Goal: Navigation & Orientation: Find specific page/section

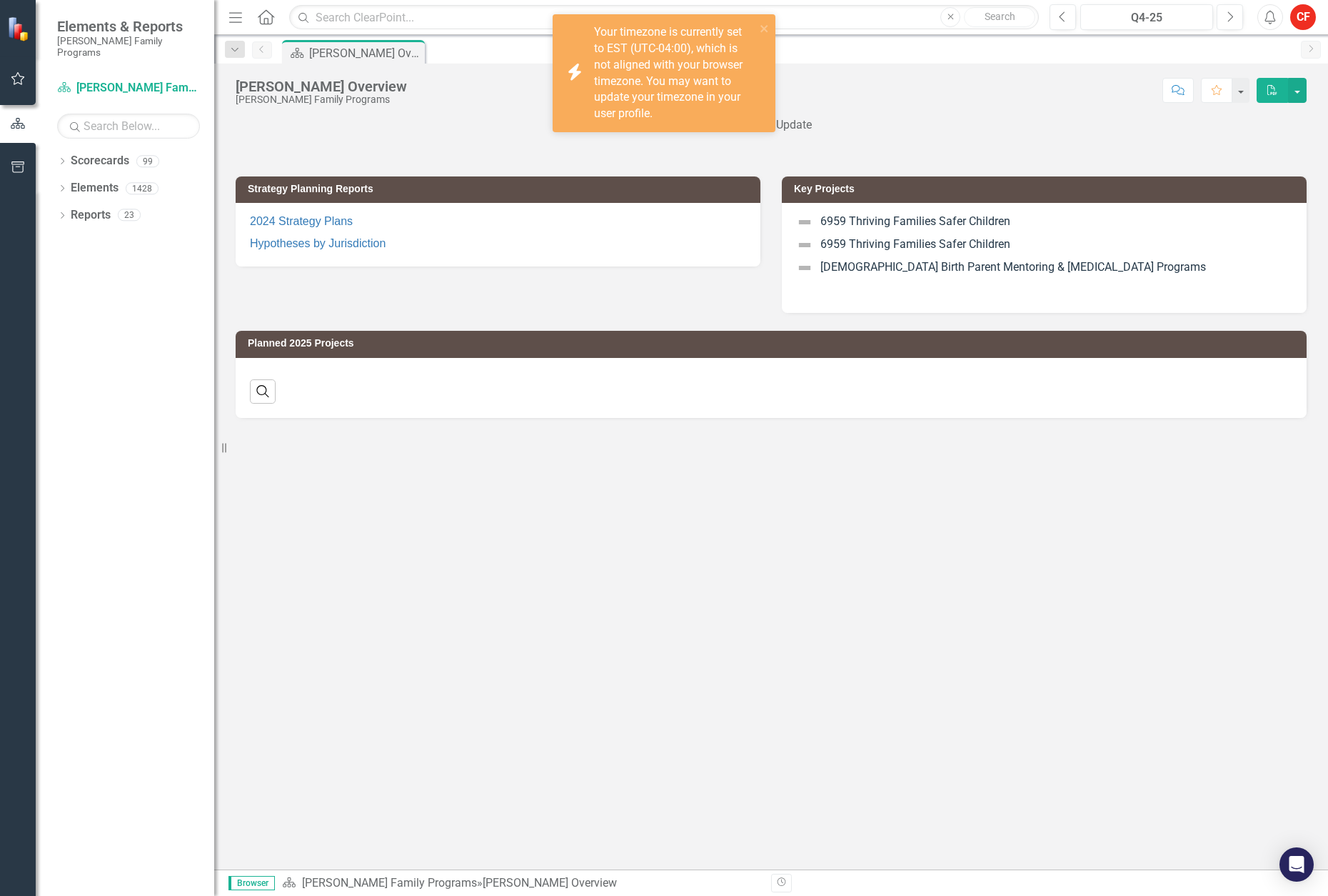
click at [69, 151] on div "Dropdown Scorecards 99" at bounding box center [135, 163] width 157 height 27
click at [63, 158] on icon "Dropdown" at bounding box center [62, 162] width 10 height 8
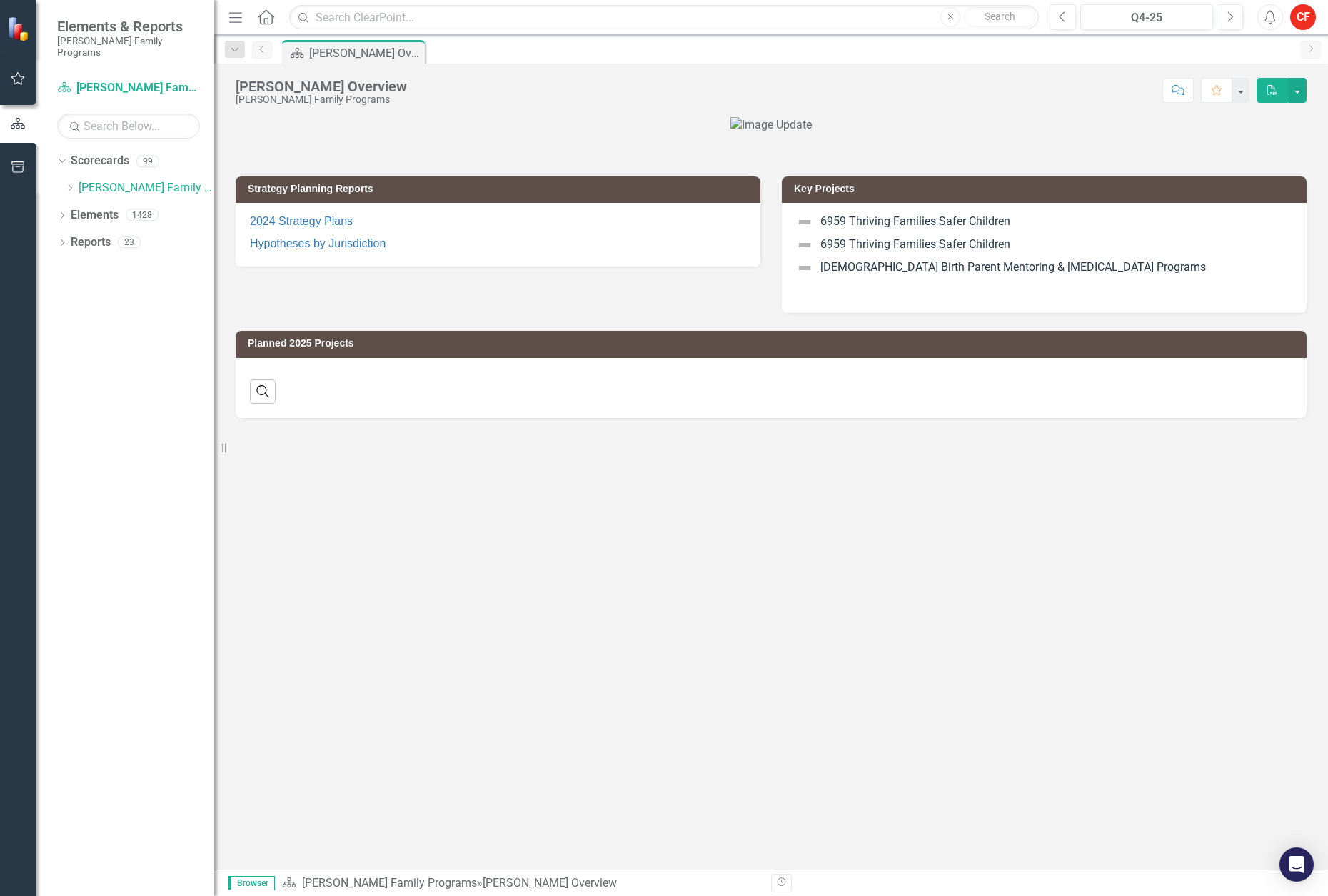
click at [71, 185] on icon at bounding box center [71, 188] width 3 height 7
click at [86, 265] on icon "Dropdown" at bounding box center [83, 269] width 11 height 9
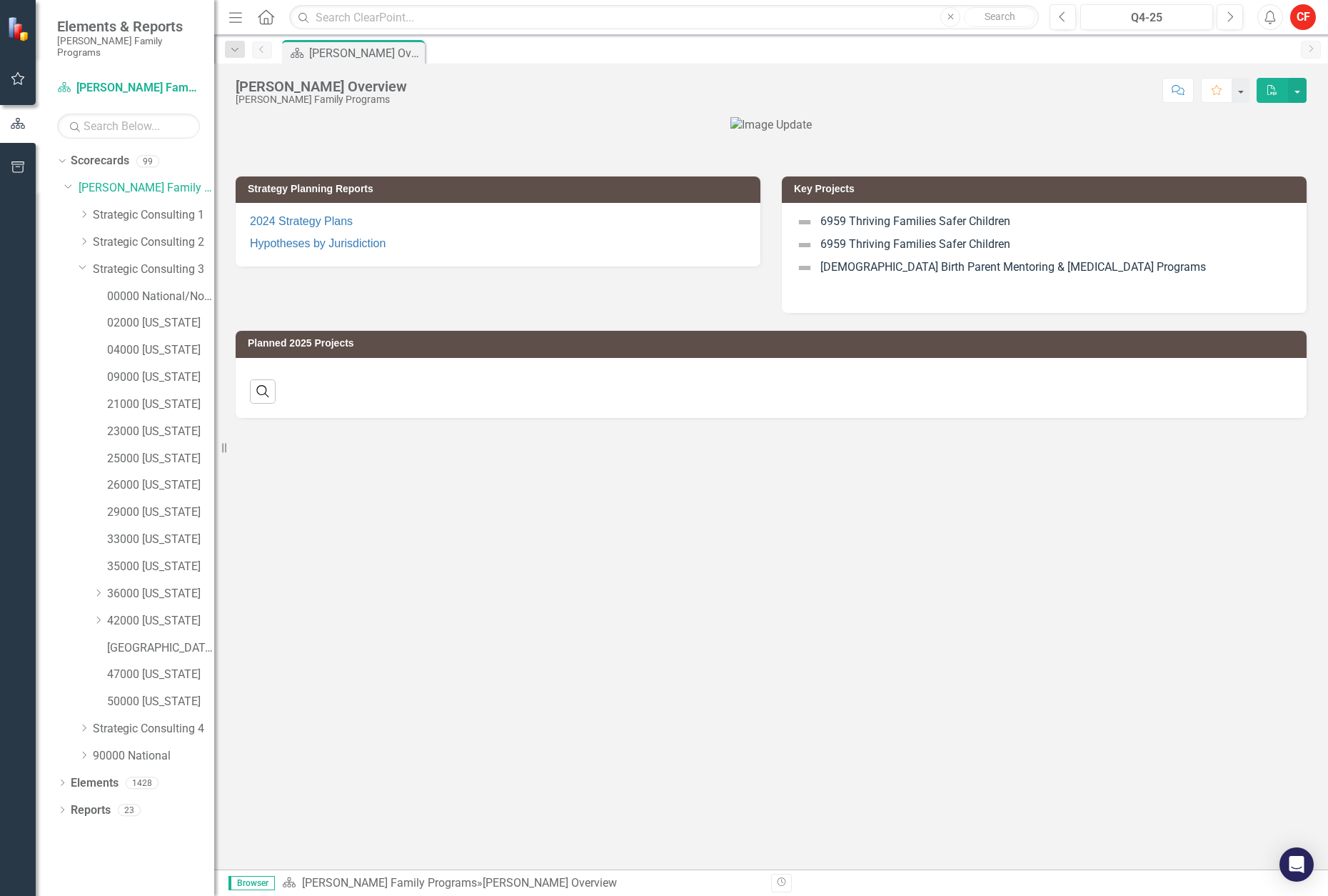
click at [85, 261] on icon "Dropdown" at bounding box center [83, 266] width 9 height 11
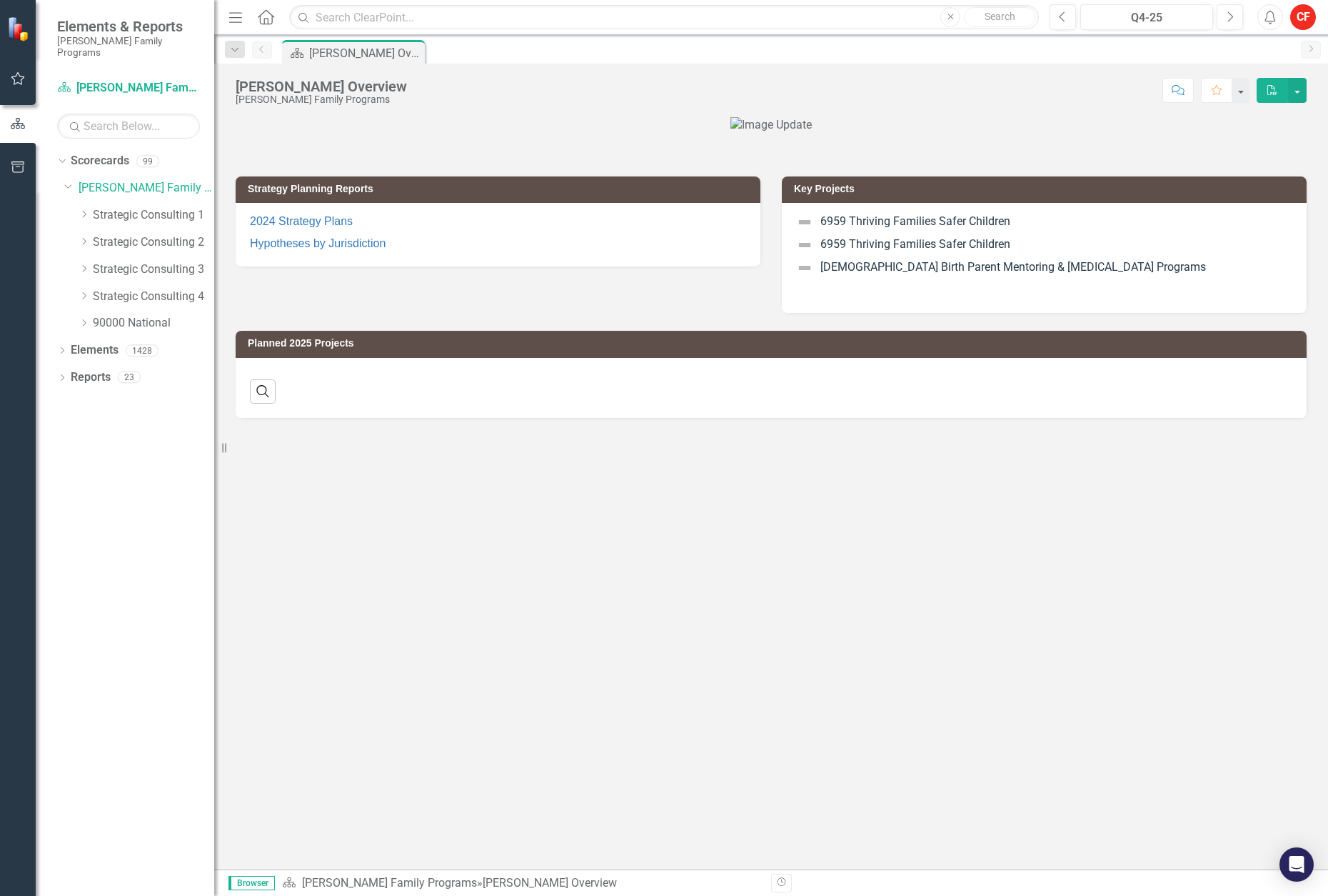
click at [87, 265] on icon "Dropdown" at bounding box center [83, 269] width 11 height 9
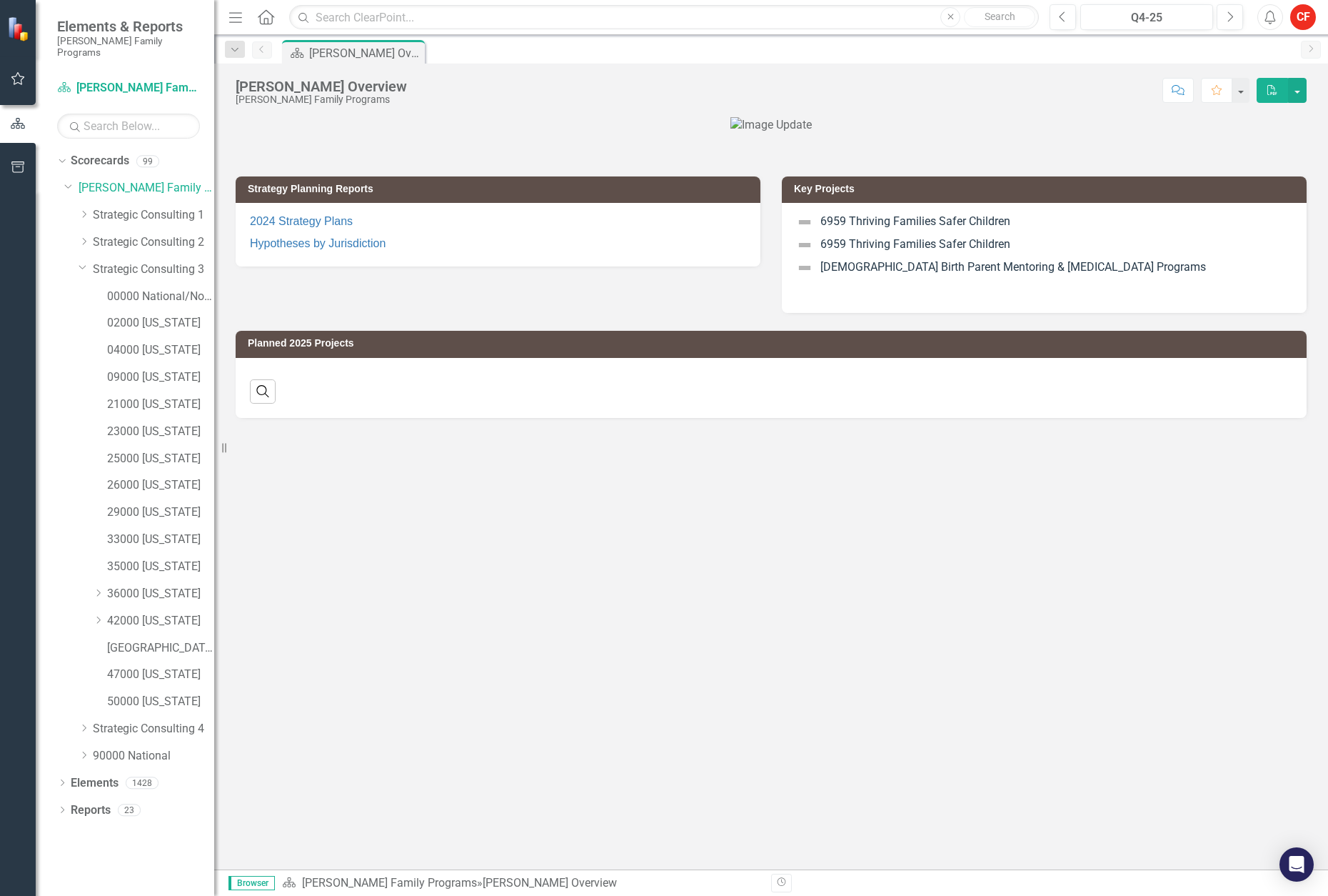
click at [98, 589] on icon "Dropdown" at bounding box center [98, 593] width 11 height 9
click at [128, 613] on link "36061 [US_STATE][GEOGRAPHIC_DATA]" at bounding box center [168, 620] width 93 height 16
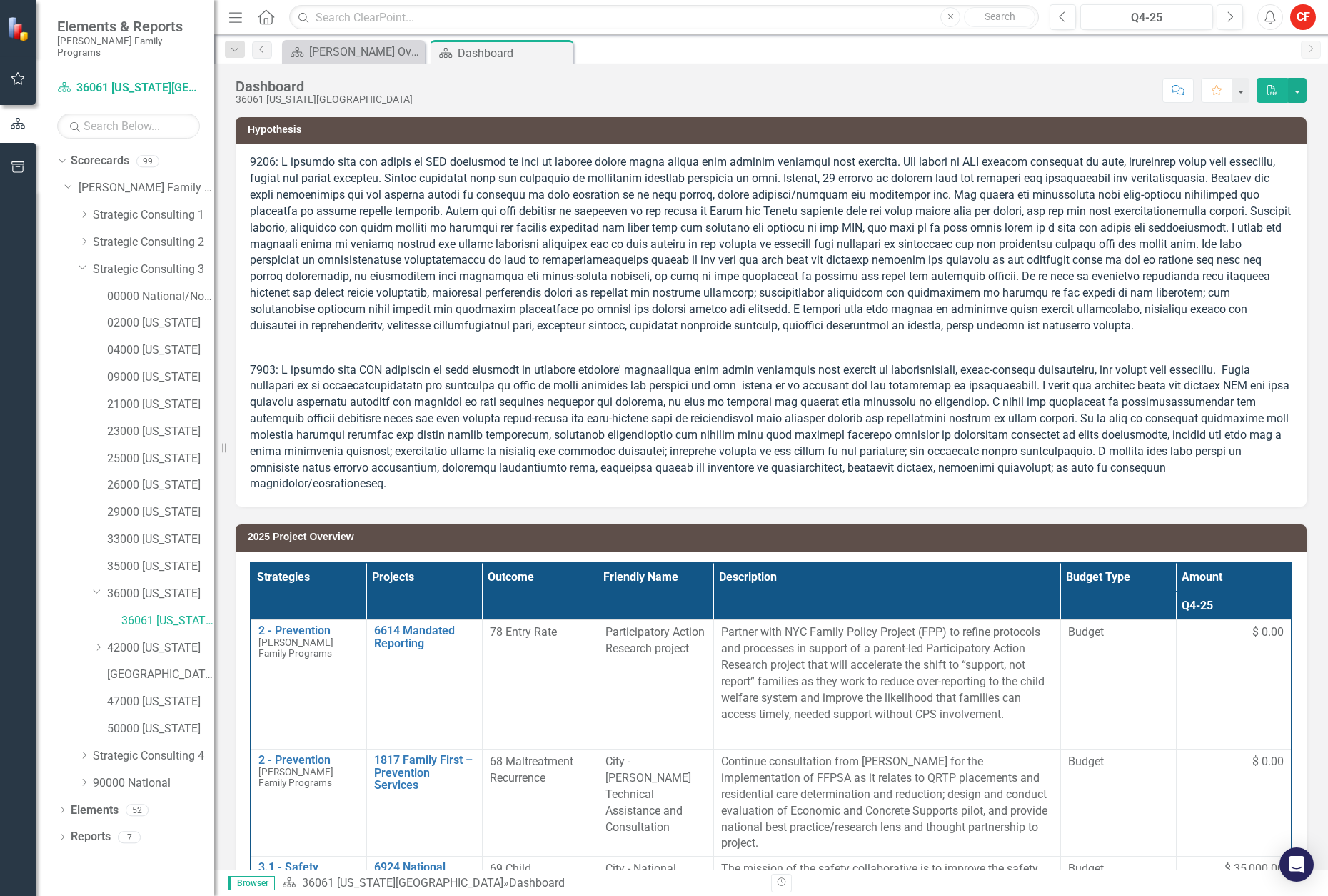
click at [62, 833] on div "Dropdown" at bounding box center [62, 839] width 10 height 12
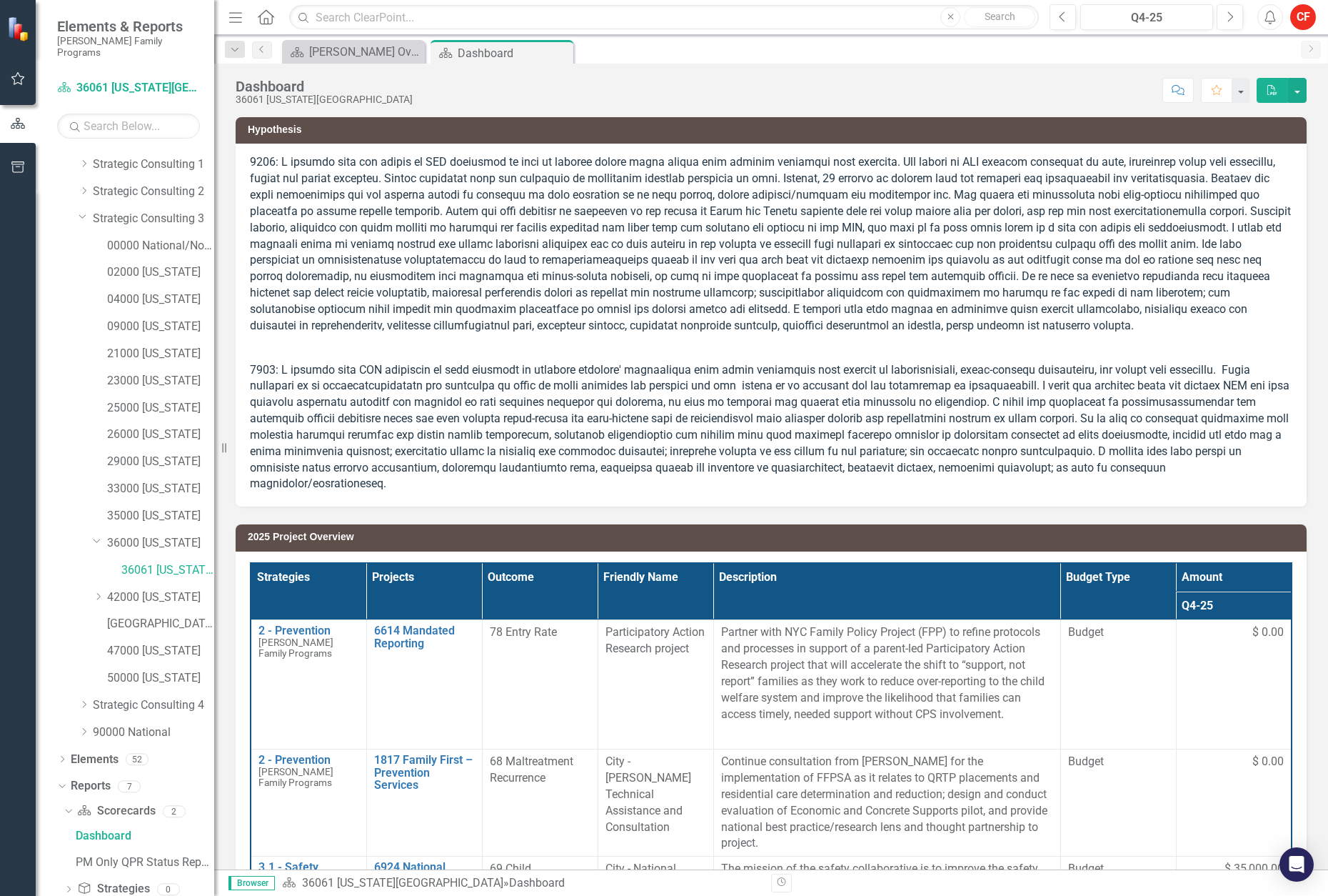
scroll to position [123, 0]
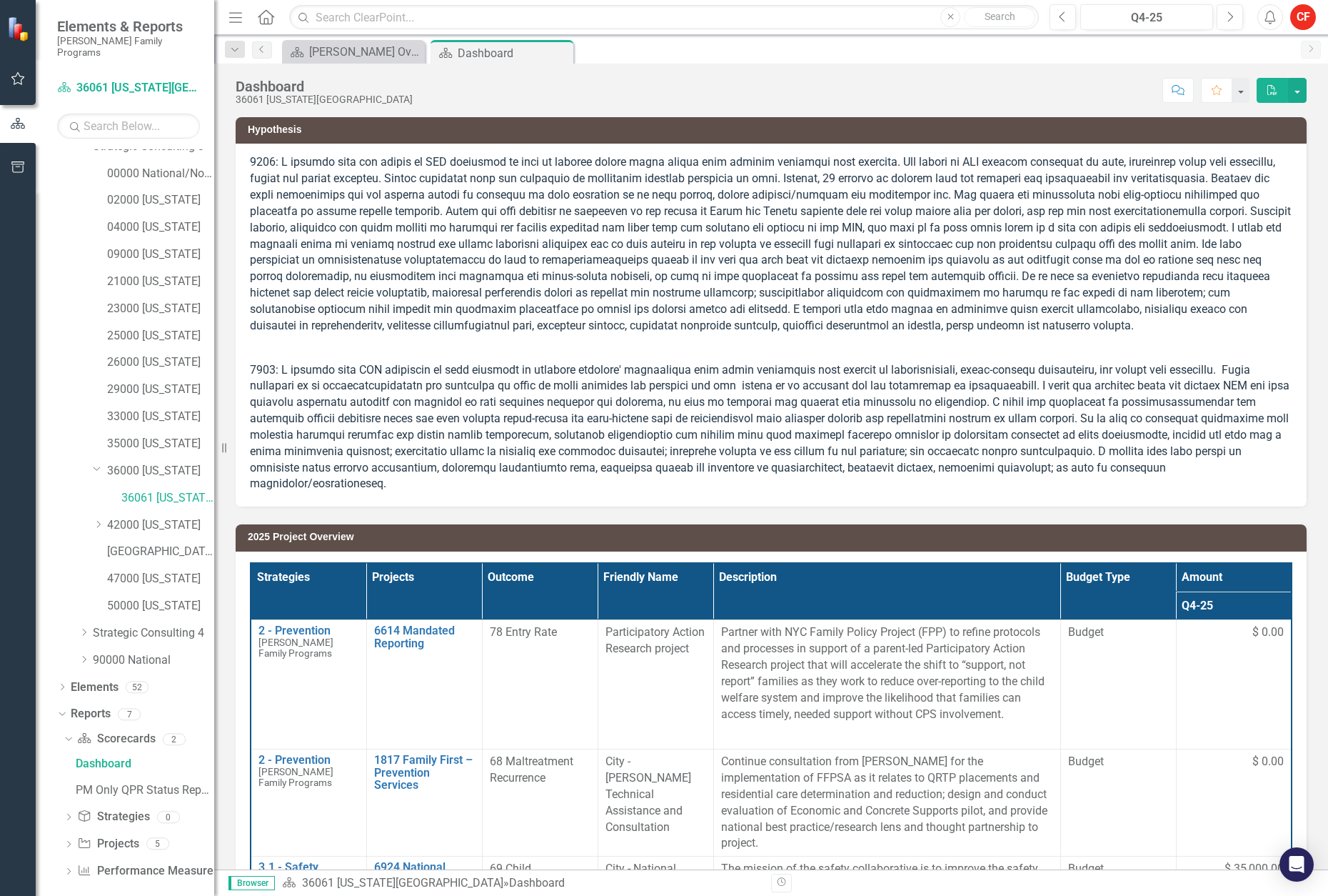
click at [74, 807] on div "Dropdown Strategy Strategies 0" at bounding box center [139, 819] width 151 height 27
click at [68, 839] on div "Dropdown" at bounding box center [69, 845] width 10 height 12
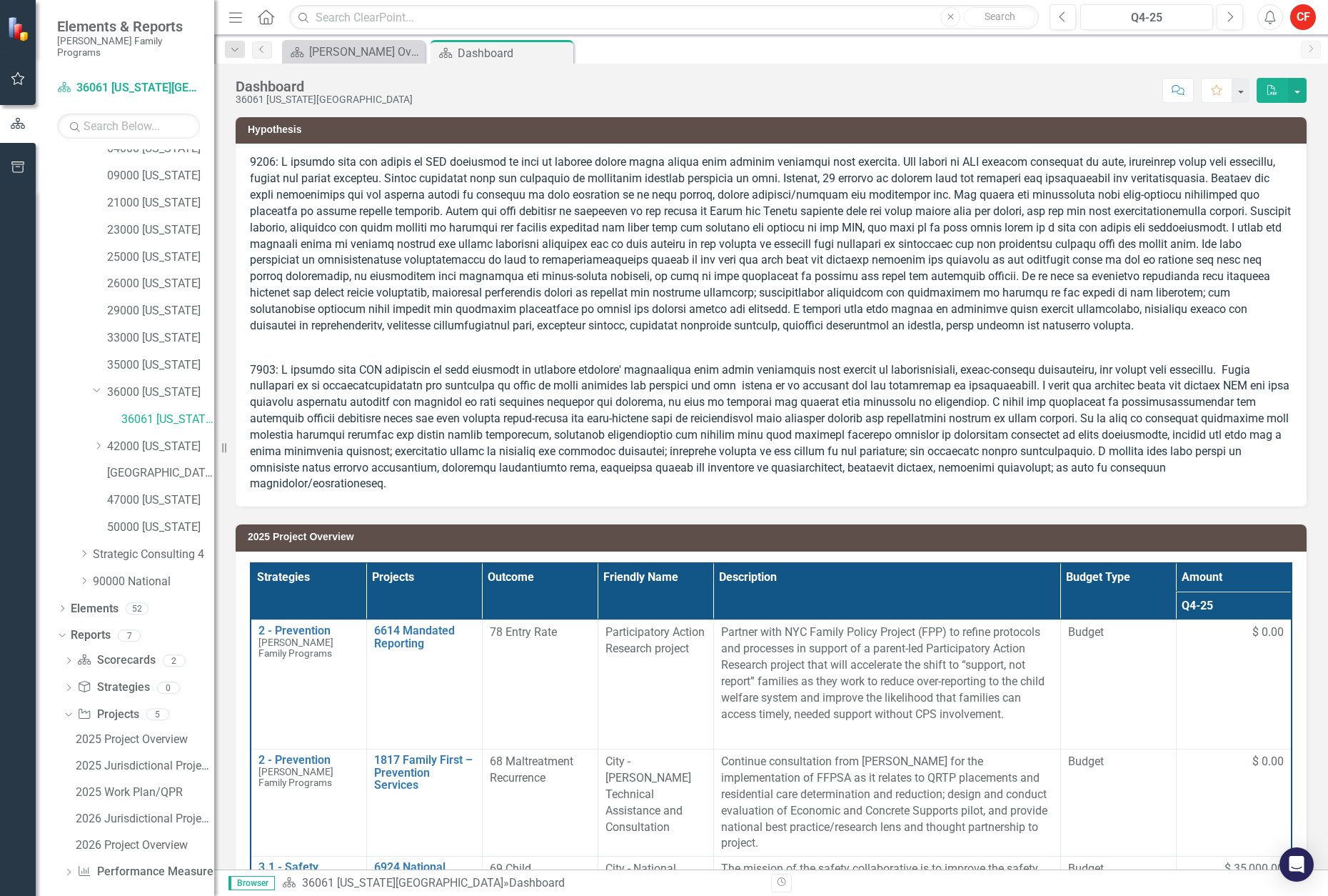
scroll to position [203, 0]
click at [151, 785] on div "2025 Work Plan/QPR" at bounding box center [145, 790] width 139 height 13
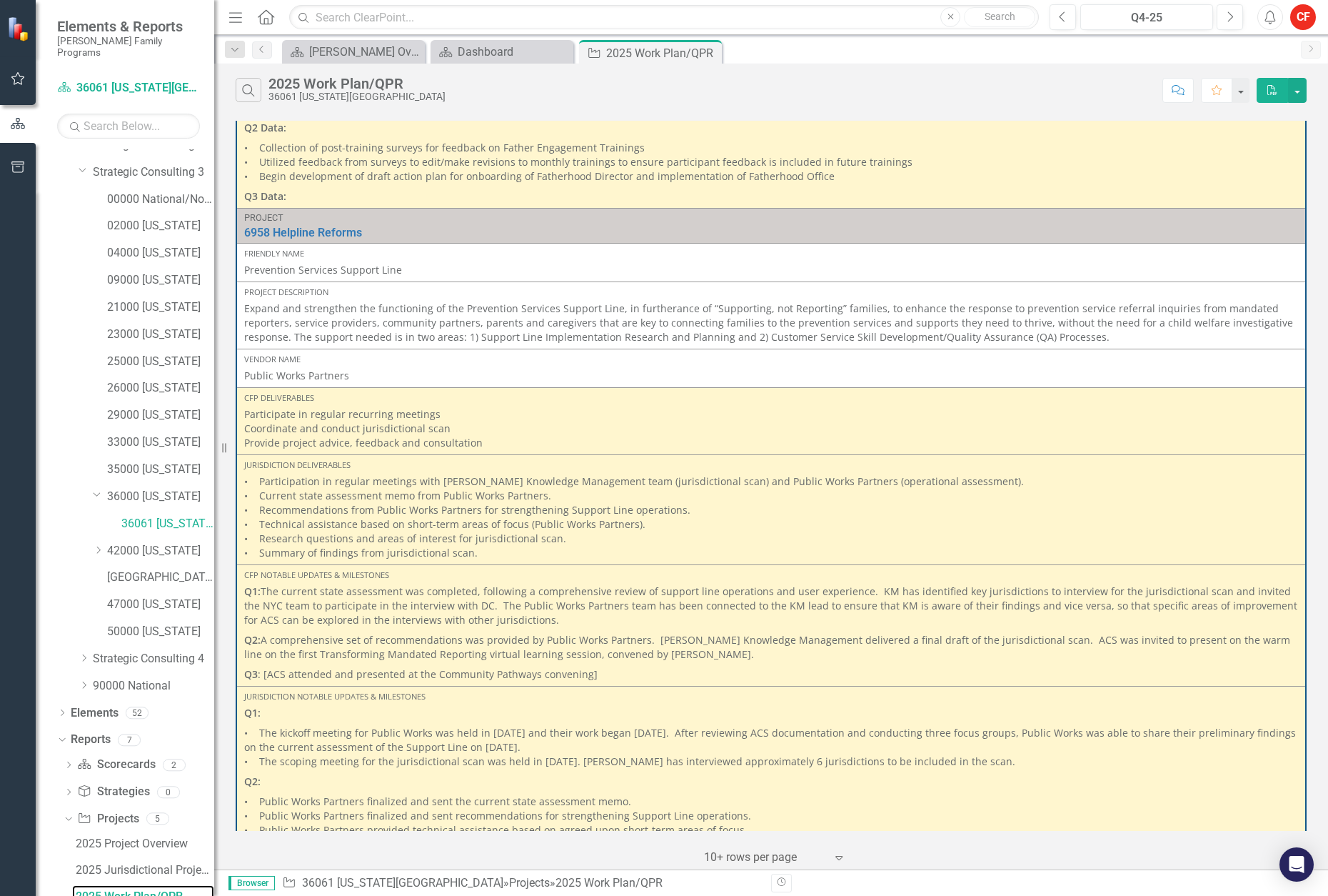
scroll to position [1714, 0]
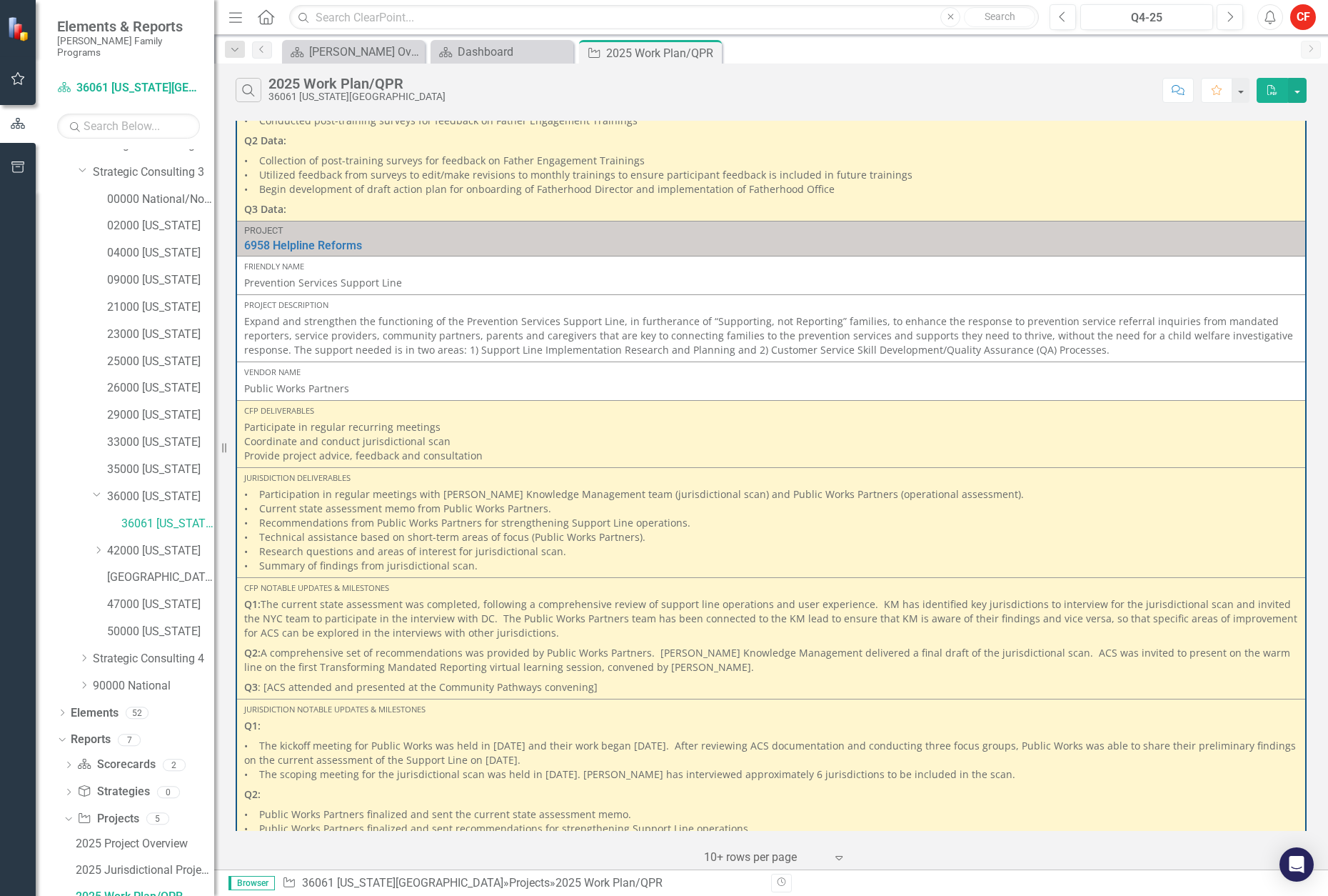
click at [427, 560] on p "• Participation in regular meetings with [PERSON_NAME] Knowledge Management tea…" at bounding box center [771, 529] width 1054 height 86
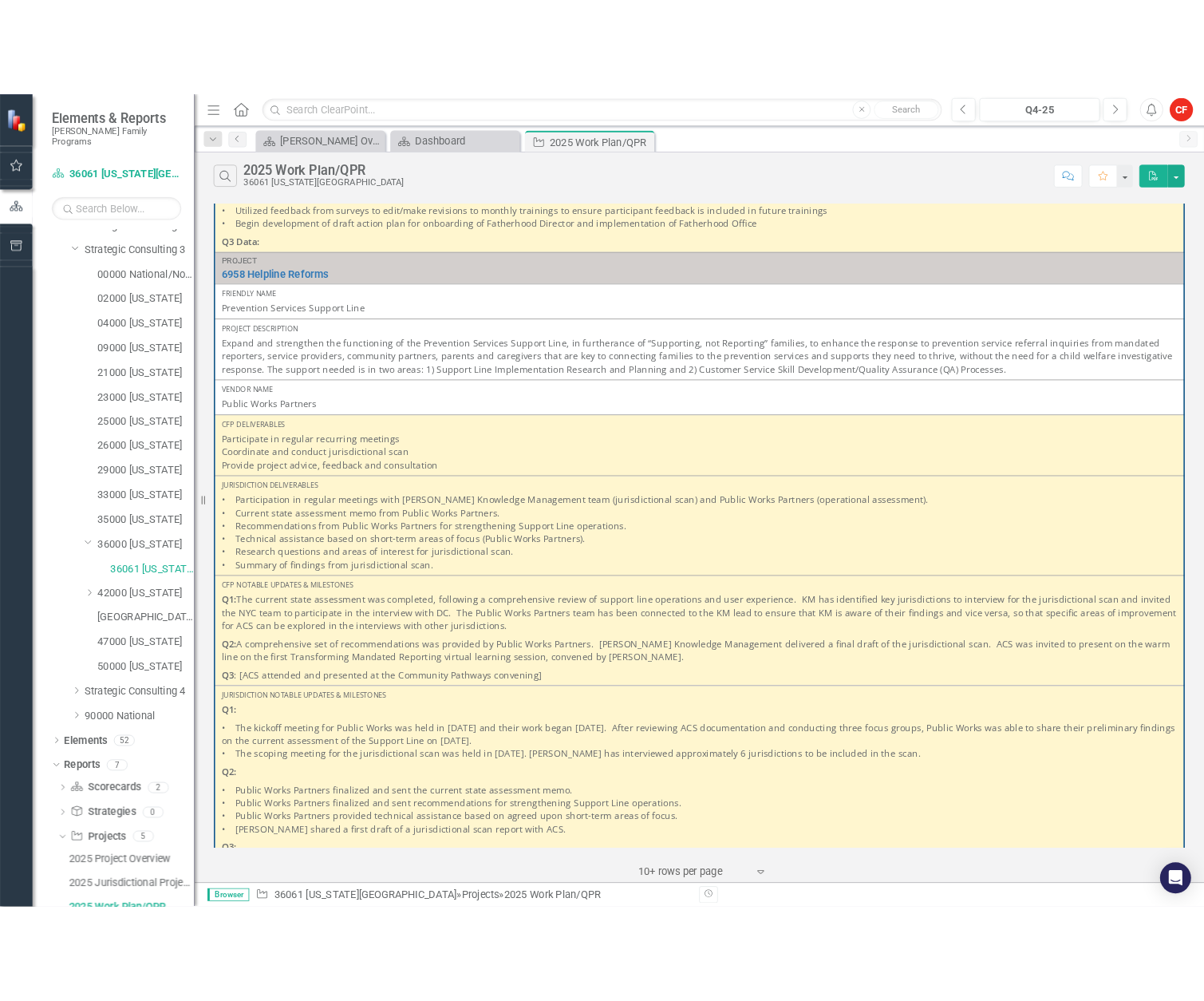
scroll to position [1994, 0]
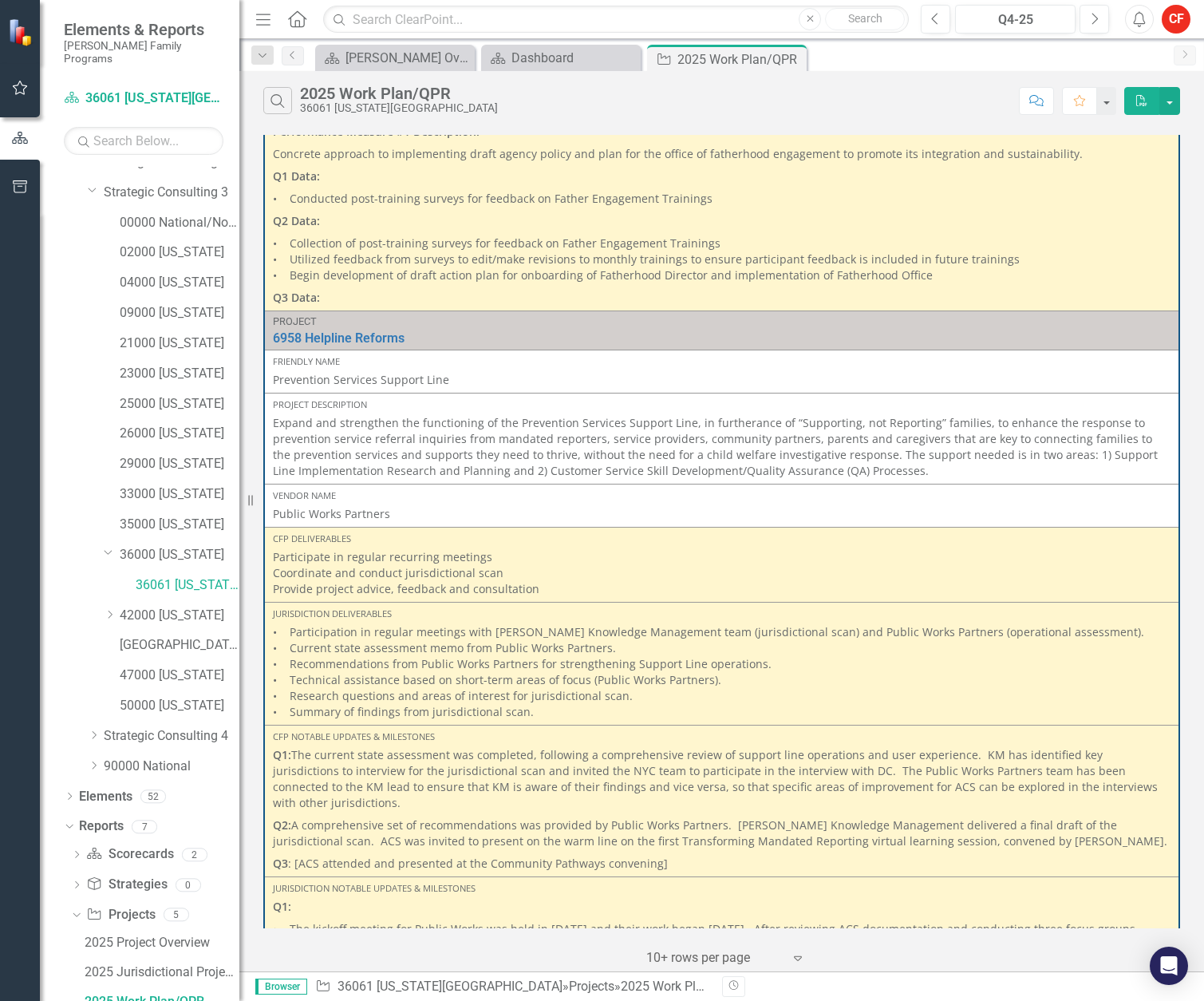
click at [264, 954] on div "‹ Previous 1 (current) › Next 10+ rows per page Expand" at bounding box center [721, 951] width 916 height 39
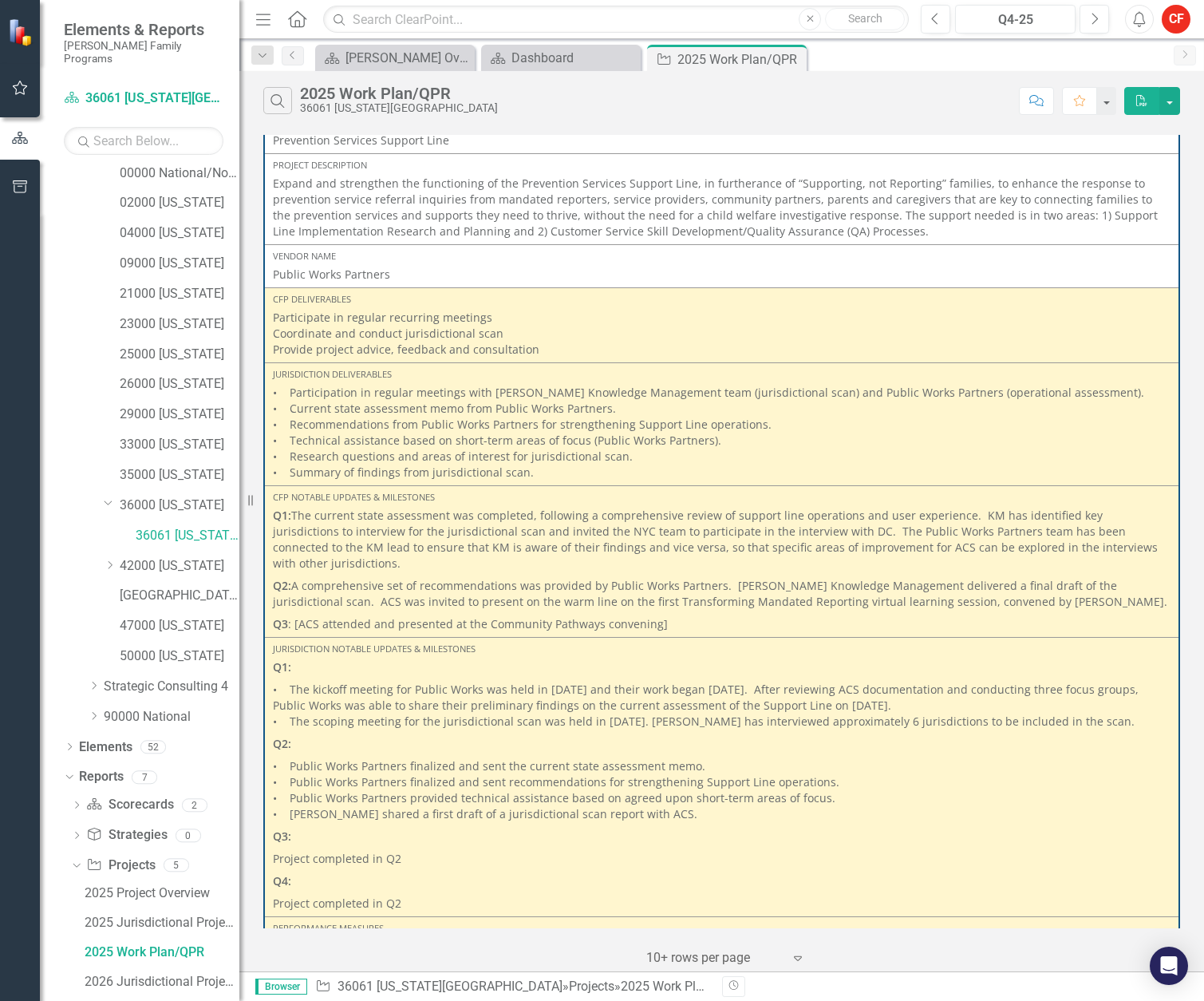
scroll to position [226, 0]
